Goal: Task Accomplishment & Management: Manage account settings

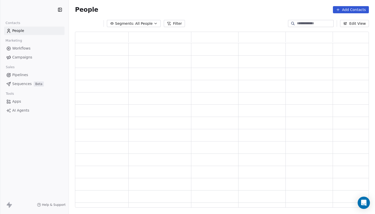
click at [22, 82] on span "Sequences" at bounding box center [21, 83] width 19 height 5
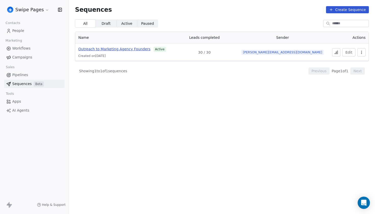
click at [129, 50] on span "Outreach to Marketing Agency Founders" at bounding box center [114, 49] width 72 height 4
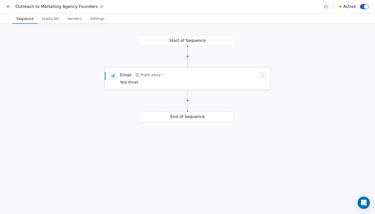
click at [223, 77] on div "Email Right away Test Email" at bounding box center [189, 78] width 139 height 13
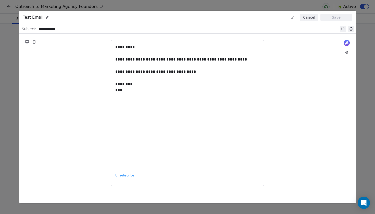
click at [310, 18] on button "Cancel" at bounding box center [309, 17] width 18 height 7
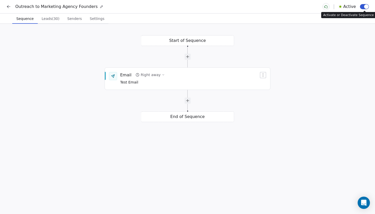
click at [361, 7] on button "button" at bounding box center [364, 6] width 9 height 5
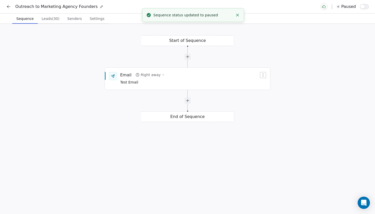
click at [50, 20] on span "Leads (30)" at bounding box center [51, 18] width 22 height 7
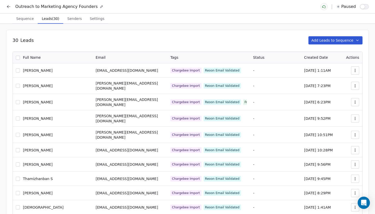
click at [17, 59] on button "button" at bounding box center [18, 58] width 4 height 4
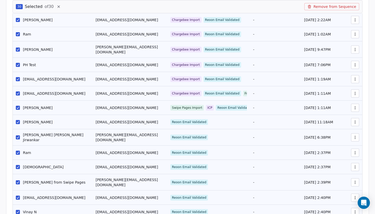
scroll to position [42, 0]
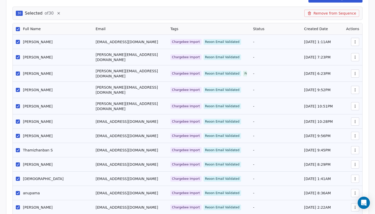
click at [332, 13] on button "Remove from Sequence" at bounding box center [331, 13] width 55 height 7
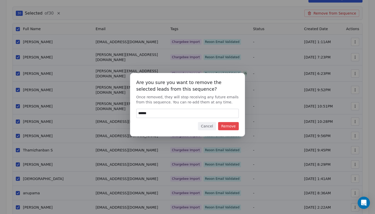
type input "******"
click at [232, 125] on button "Remove" at bounding box center [228, 126] width 21 height 8
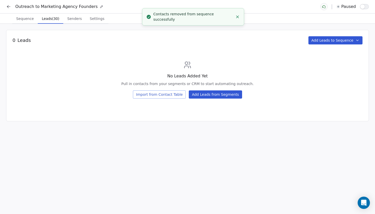
scroll to position [0, 0]
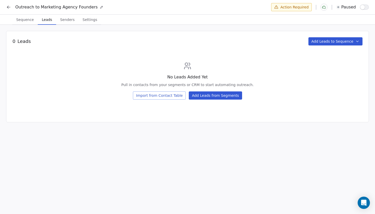
click at [218, 99] on button "Add Leads from Segments" at bounding box center [215, 95] width 53 height 8
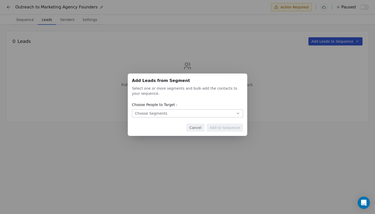
click at [147, 114] on div "Choose Segments" at bounding box center [151, 113] width 32 height 5
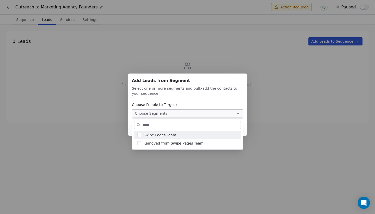
type input "*****"
click at [163, 135] on span "Swipe Pages Team" at bounding box center [159, 134] width 33 height 5
click at [224, 103] on div "Add Leads from Segment Add Leads from Segment Select one or more segments and b…" at bounding box center [187, 106] width 375 height 83
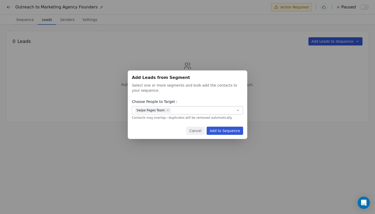
click at [167, 111] on icon "button" at bounding box center [167, 110] width 3 height 3
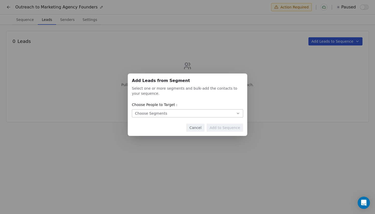
click at [166, 112] on button "Choose Segments" at bounding box center [187, 113] width 111 height 8
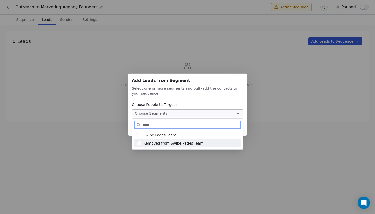
click at [162, 144] on span "Removed from Swipe Pages Team" at bounding box center [173, 142] width 60 height 5
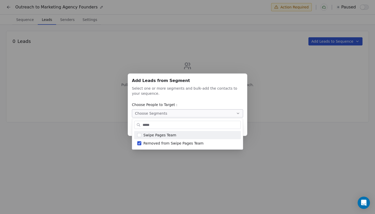
click at [208, 98] on div "Add Leads from Segment Add Leads from Segment Select one or more segments and b…" at bounding box center [187, 106] width 375 height 83
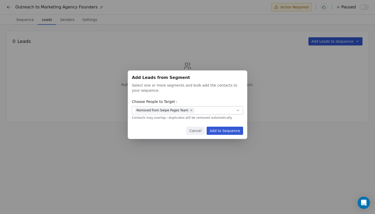
click at [225, 132] on button "Add to Sequence" at bounding box center [224, 130] width 36 height 8
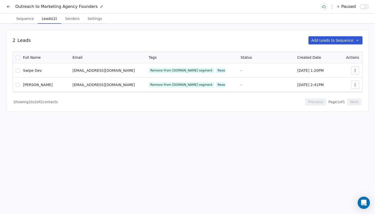
click at [51, 19] on span "Leads (2)" at bounding box center [49, 18] width 19 height 7
click at [324, 40] on button "Add Leads to Sequence" at bounding box center [335, 40] width 54 height 8
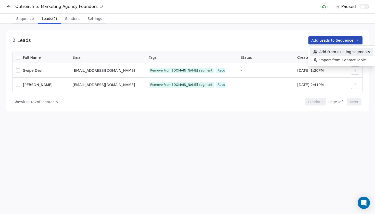
click at [340, 53] on span "Add From existing segments" at bounding box center [344, 51] width 51 height 5
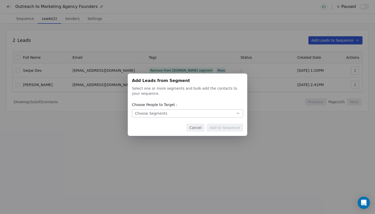
click at [188, 113] on button "Choose Segments" at bounding box center [187, 113] width 111 height 8
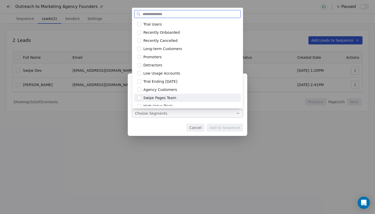
click at [174, 97] on div "Swipe Pages Team" at bounding box center [190, 97] width 94 height 5
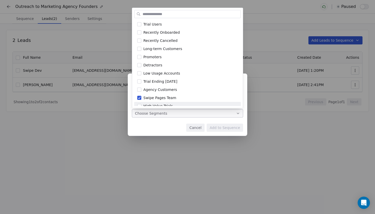
click at [177, 128] on div "Add Leads from Segment Add Leads from Segment Select one or more segments and b…" at bounding box center [187, 106] width 375 height 83
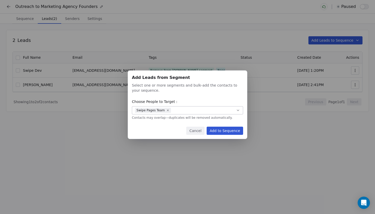
click at [232, 132] on button "Add to Sequence" at bounding box center [224, 130] width 36 height 8
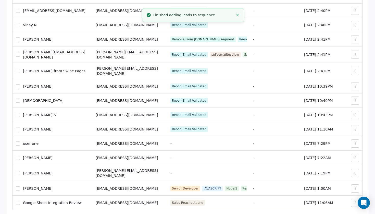
scroll to position [461, 0]
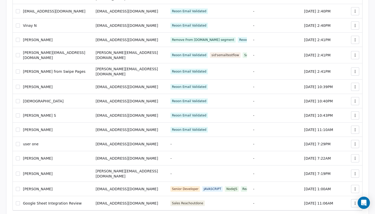
click at [17, 200] on div "Google Sheet Integration Review" at bounding box center [53, 202] width 74 height 5
click at [18, 201] on button "button" at bounding box center [18, 203] width 4 height 4
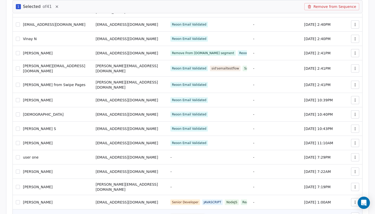
click at [18, 200] on button "button" at bounding box center [18, 202] width 4 height 4
click at [17, 185] on button "button" at bounding box center [18, 187] width 4 height 4
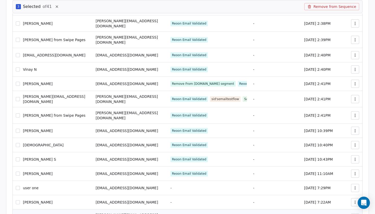
scroll to position [429, 0]
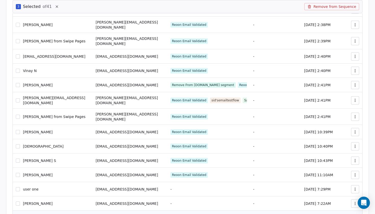
click at [18, 187] on button "button" at bounding box center [18, 189] width 4 height 4
click at [19, 173] on button "button" at bounding box center [18, 175] width 4 height 4
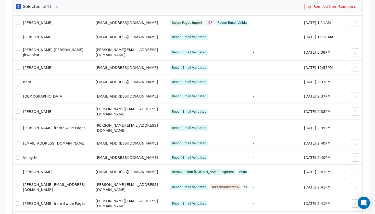
scroll to position [342, 0]
click at [16, 110] on button "button" at bounding box center [18, 112] width 4 height 4
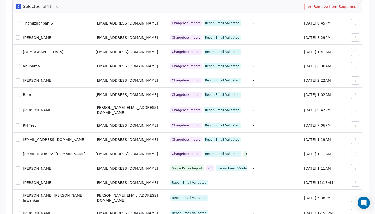
scroll to position [193, 0]
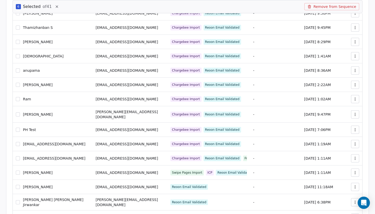
click at [18, 68] on button "button" at bounding box center [18, 70] width 4 height 4
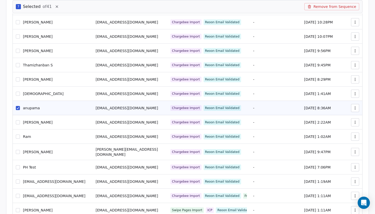
scroll to position [140, 0]
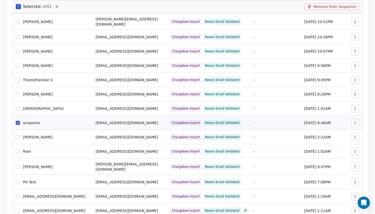
click at [17, 49] on button "button" at bounding box center [18, 51] width 4 height 4
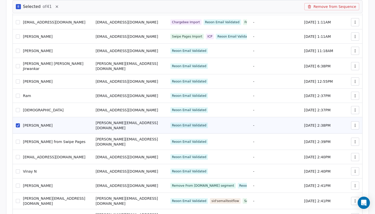
scroll to position [330, 0]
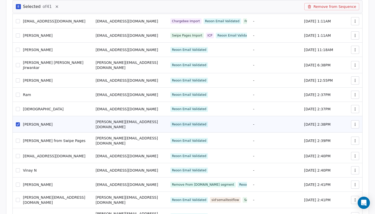
click at [19, 78] on button "button" at bounding box center [18, 80] width 4 height 4
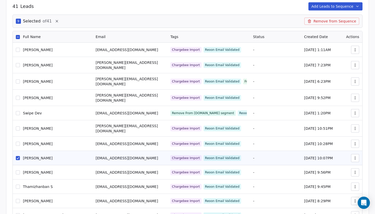
scroll to position [23, 0]
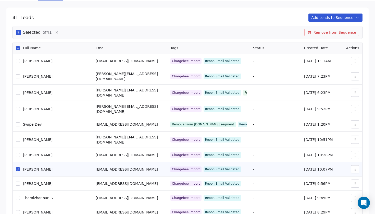
click at [334, 28] on div "9 Selected of 41 Remove from Sequence" at bounding box center [187, 32] width 350 height 13
click at [332, 32] on button "Remove from Sequence" at bounding box center [331, 32] width 55 height 7
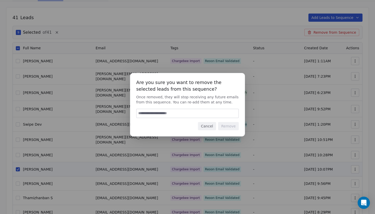
type input "*"
type input "******"
click at [226, 126] on button "Remove" at bounding box center [228, 126] width 21 height 8
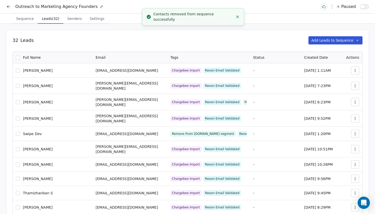
scroll to position [0, 0]
click at [29, 20] on span "Sequence" at bounding box center [25, 18] width 22 height 7
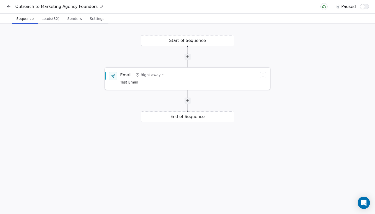
click at [148, 82] on span "Test Email" at bounding box center [142, 83] width 45 height 6
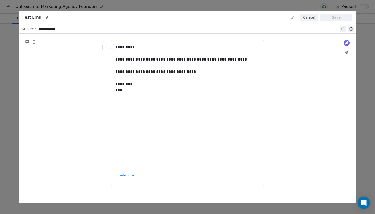
click at [55, 29] on div "**********" at bounding box center [188, 29] width 300 height 6
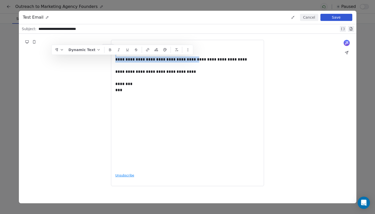
drag, startPoint x: 116, startPoint y: 59, endPoint x: 192, endPoint y: 60, distance: 76.2
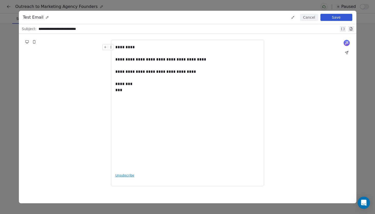
click at [307, 65] on div "**********" at bounding box center [187, 113] width 337 height 158
click at [335, 18] on button "Save" at bounding box center [336, 17] width 32 height 7
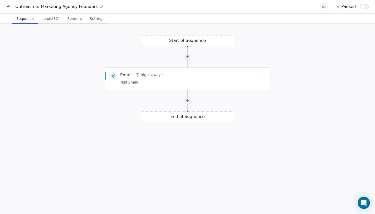
click at [365, 8] on button "button" at bounding box center [364, 6] width 9 height 5
click at [8, 7] on icon at bounding box center [7, 7] width 1 height 1
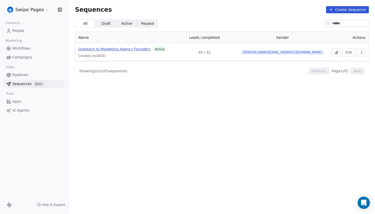
click at [125, 49] on span "Outreach to Marketing Agency Founders" at bounding box center [114, 49] width 72 height 4
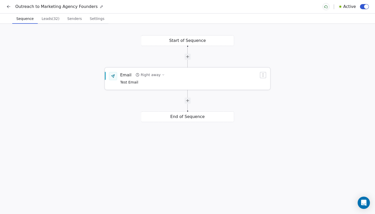
click at [174, 85] on div "Email Right away Test Email" at bounding box center [187, 78] width 165 height 21
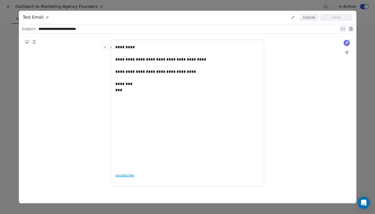
click at [314, 17] on button "Cancel" at bounding box center [309, 17] width 18 height 7
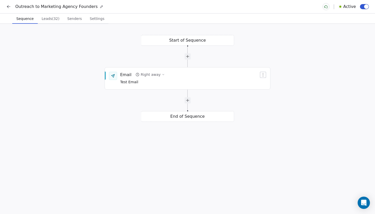
click at [9, 7] on icon at bounding box center [8, 6] width 5 height 5
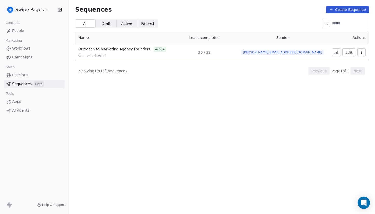
click at [339, 56] on button at bounding box center [336, 52] width 8 height 8
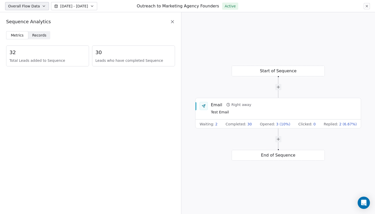
click at [118, 58] on span "Leads who have completed Sequence" at bounding box center [133, 60] width 76 height 5
click at [36, 55] on span "32" at bounding box center [47, 52] width 76 height 7
click at [37, 63] on span "Total Leads added to Sequence" at bounding box center [47, 60] width 76 height 5
click at [57, 63] on div "32 Total Leads added to Sequence" at bounding box center [47, 55] width 83 height 21
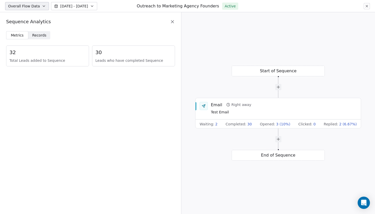
click at [42, 35] on span "Records" at bounding box center [39, 35] width 14 height 5
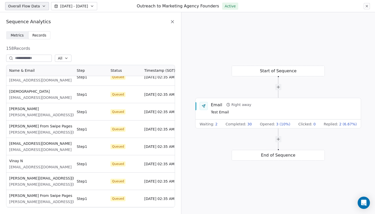
scroll to position [575, 0]
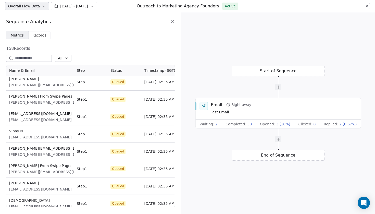
click at [368, 6] on icon at bounding box center [367, 6] width 4 height 4
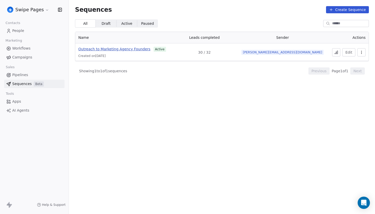
click at [134, 49] on span "Outreach to Marketing Agency Founders" at bounding box center [114, 49] width 72 height 4
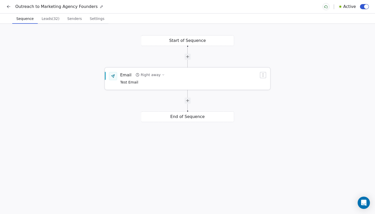
click at [177, 80] on div "Email Right away Test Email" at bounding box center [189, 78] width 139 height 13
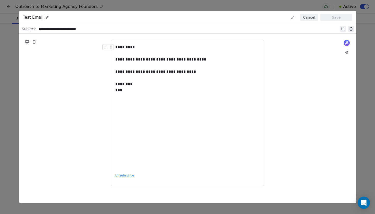
click at [309, 19] on button "Cancel" at bounding box center [309, 17] width 18 height 7
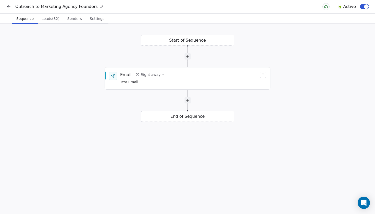
click at [50, 21] on span "Leads (32)" at bounding box center [51, 18] width 22 height 7
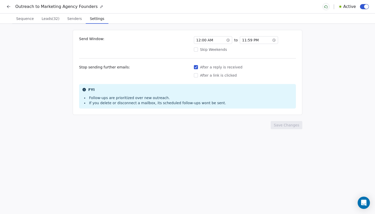
click at [99, 20] on span "Settings" at bounding box center [97, 18] width 18 height 7
click at [6, 6] on button at bounding box center [8, 6] width 7 height 7
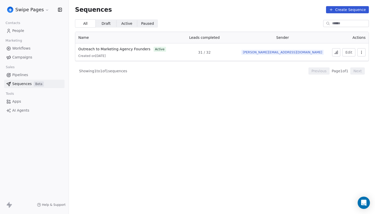
click at [337, 54] on icon at bounding box center [337, 52] width 1 height 3
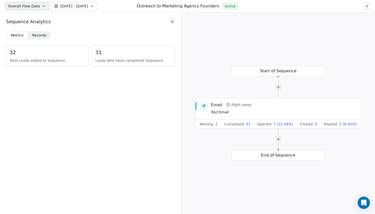
click at [43, 35] on span "Records" at bounding box center [39, 35] width 14 height 5
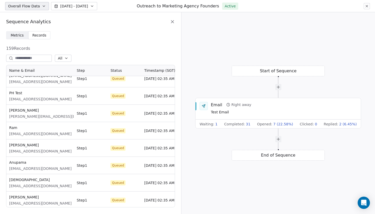
scroll to position [292, 0]
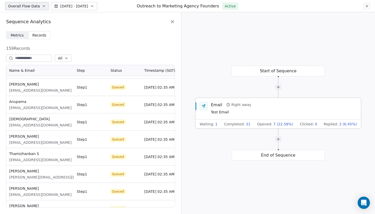
click at [320, 116] on div "Email Right away Test Email" at bounding box center [278, 108] width 165 height 21
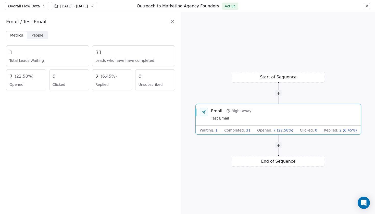
click at [34, 34] on span "People" at bounding box center [38, 35] width 12 height 5
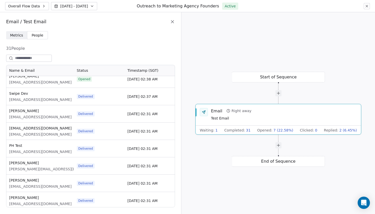
scroll to position [111, 0]
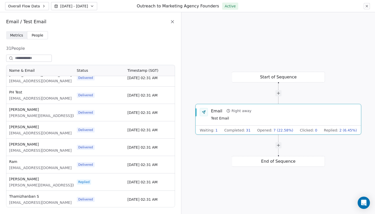
click at [253, 79] on div "Start of Sequence Email Right away Test Email Waiting : 1 Completed : 31 Opened…" at bounding box center [277, 112] width 193 height 201
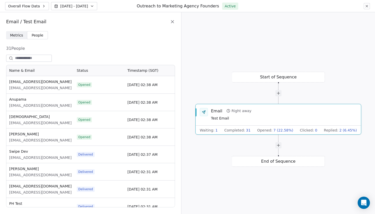
scroll to position [0, 0]
click at [23, 40] on div "Metrics Metrics People People 31 People Name & Email Status Timestamp (SGT) Tem…" at bounding box center [90, 122] width 181 height 182
click at [22, 36] on span "Metrics" at bounding box center [16, 35] width 13 height 5
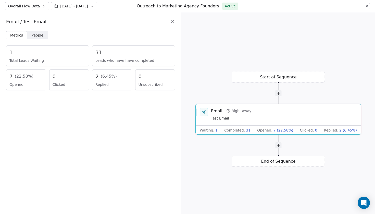
click at [174, 22] on icon at bounding box center [172, 21] width 5 height 5
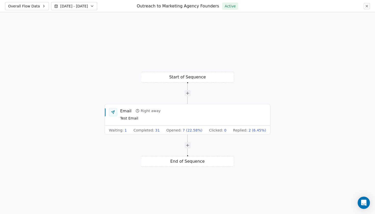
click at [31, 7] on span "Overall Flow Data" at bounding box center [24, 6] width 32 height 5
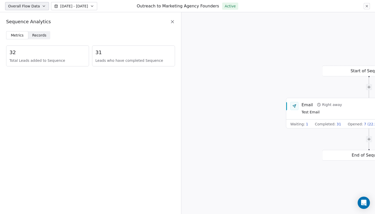
click at [41, 35] on span "Records" at bounding box center [39, 35] width 14 height 5
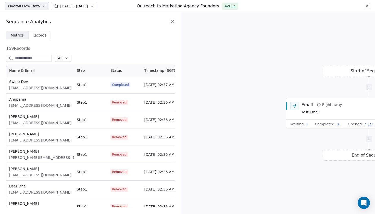
click at [36, 88] on span "[EMAIL_ADDRESS][DOMAIN_NAME]" at bounding box center [40, 87] width 62 height 5
click at [50, 90] on div "Swipe Dev dev@swipepages.com" at bounding box center [40, 84] width 68 height 17
click at [50, 89] on div "Swipe Dev dev@swipepages.com" at bounding box center [40, 84] width 68 height 17
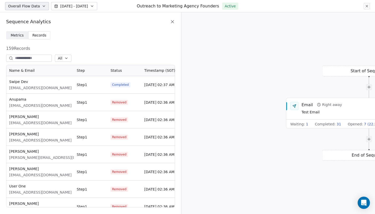
click at [50, 101] on span "Anupama" at bounding box center [40, 99] width 62 height 5
drag, startPoint x: 49, startPoint y: 90, endPoint x: 8, endPoint y: 89, distance: 41.8
click at [8, 89] on div "Swipe Dev dev@swipepages.com" at bounding box center [40, 84] width 68 height 17
copy span "[EMAIL_ADDRESS][DOMAIN_NAME]"
click at [368, 6] on icon at bounding box center [367, 6] width 4 height 4
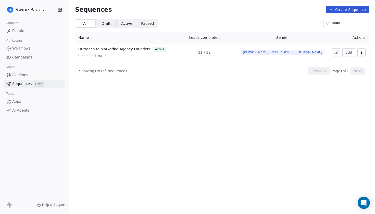
click at [28, 32] on link "People" at bounding box center [34, 31] width 60 height 8
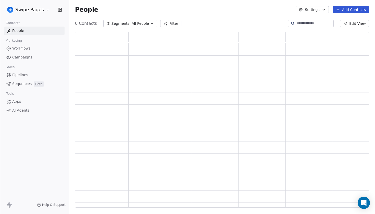
scroll to position [176, 294]
click at [305, 21] on input at bounding box center [315, 23] width 36 height 5
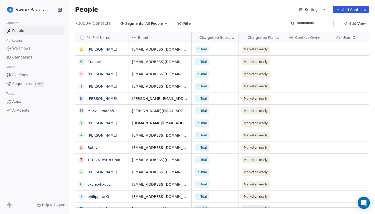
scroll to position [188, 306]
paste input "**********"
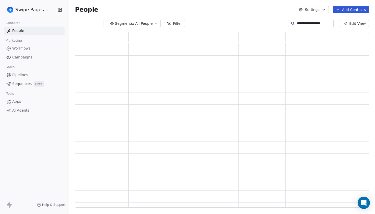
type input "**********"
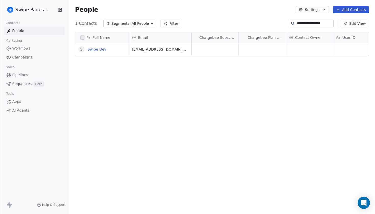
click at [101, 49] on link "Swipe Dev" at bounding box center [96, 49] width 19 height 4
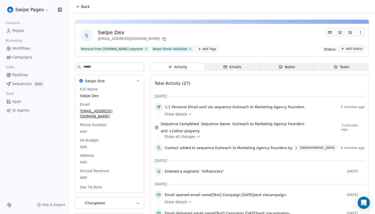
click at [239, 67] on div "Emails" at bounding box center [232, 66] width 18 height 5
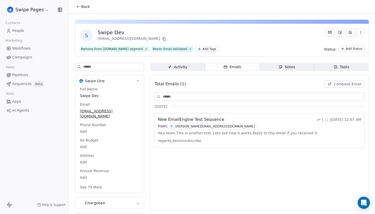
click at [218, 119] on span "New EmailEngine Test Sequence" at bounding box center [191, 119] width 66 height 6
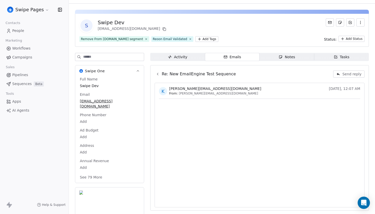
scroll to position [10, 0]
click at [157, 76] on icon at bounding box center [157, 74] width 4 height 4
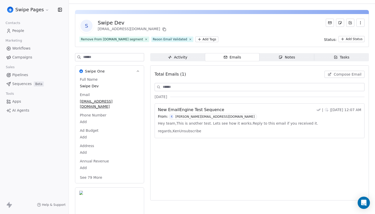
scroll to position [9, 0]
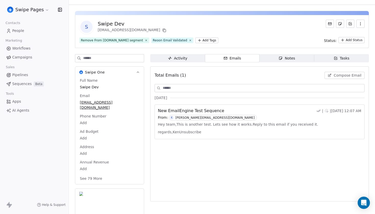
click at [21, 83] on span "Sequences" at bounding box center [21, 83] width 19 height 5
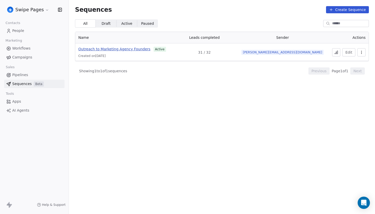
click at [136, 47] on span "Outreach to Marketing Agency Founders" at bounding box center [114, 49] width 72 height 4
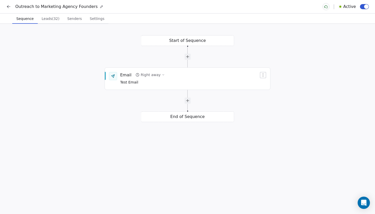
click at [8, 7] on icon at bounding box center [8, 6] width 5 height 5
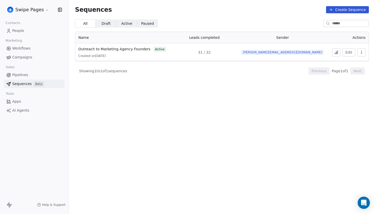
click at [336, 52] on icon at bounding box center [336, 52] width 4 height 4
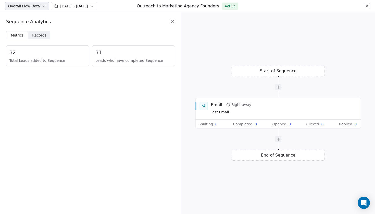
click at [43, 37] on span "Records" at bounding box center [39, 35] width 14 height 5
click at [42, 37] on span "Records" at bounding box center [39, 35] width 14 height 5
click at [38, 36] on span "Records" at bounding box center [39, 35] width 14 height 5
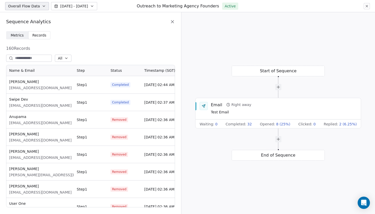
click at [18, 37] on span "Metrics" at bounding box center [17, 35] width 13 height 5
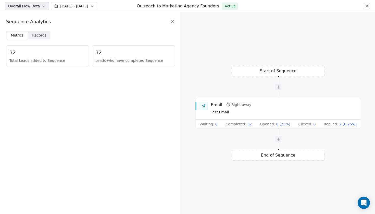
click at [366, 6] on icon at bounding box center [367, 6] width 4 height 4
